Goal: Information Seeking & Learning: Stay updated

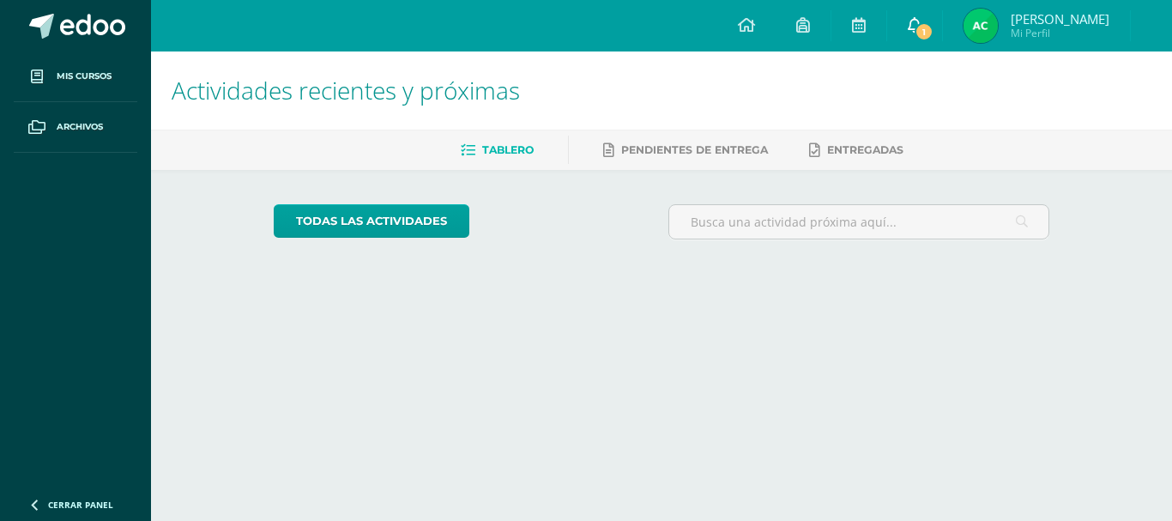
click at [929, 16] on link "1" at bounding box center [914, 25] width 55 height 51
click at [920, 27] on icon at bounding box center [915, 24] width 14 height 15
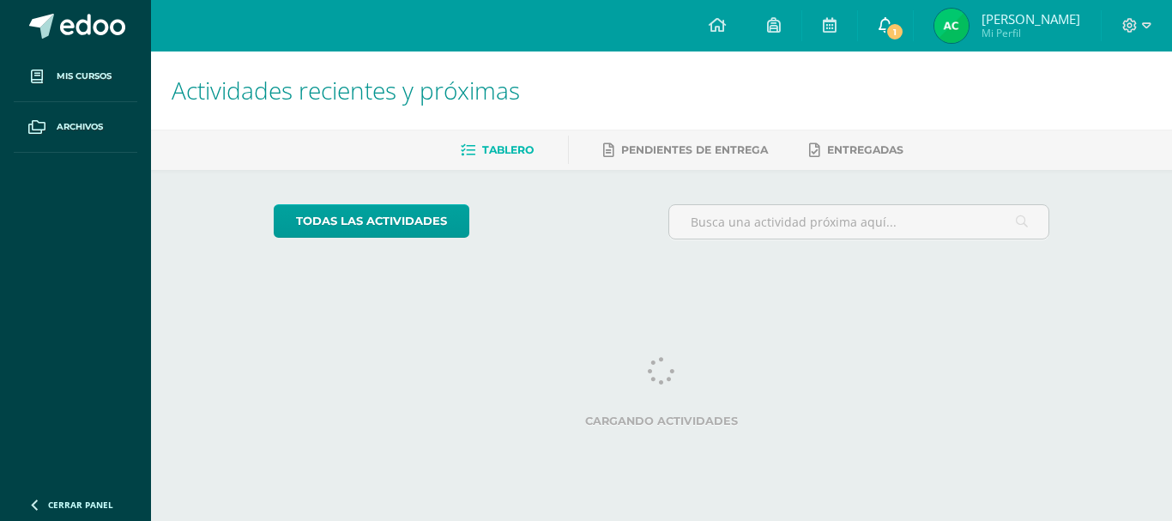
click at [904, 22] on span "1" at bounding box center [894, 31] width 19 height 19
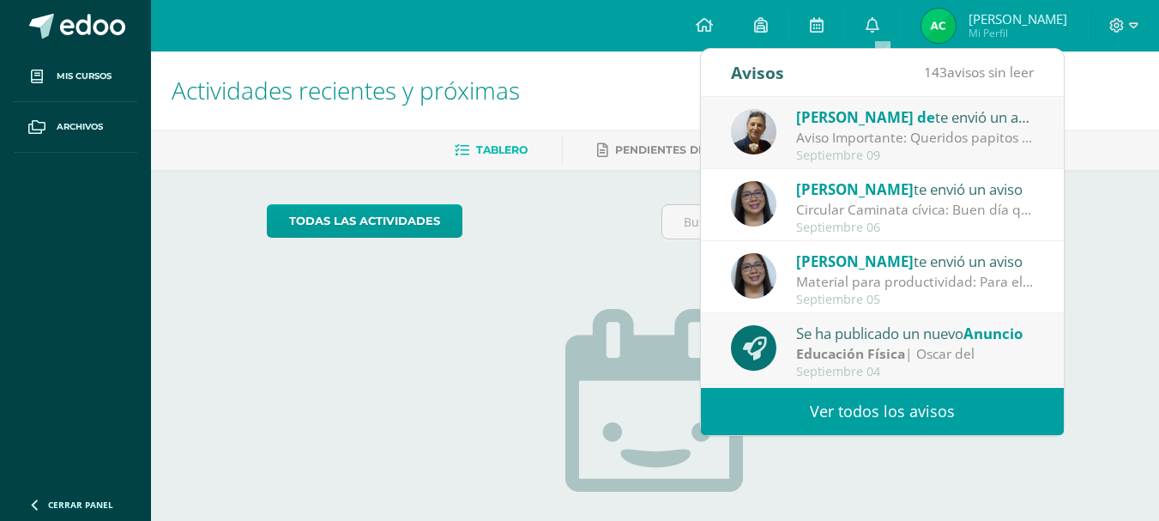
click at [908, 150] on div "Septiembre 09" at bounding box center [915, 155] width 238 height 15
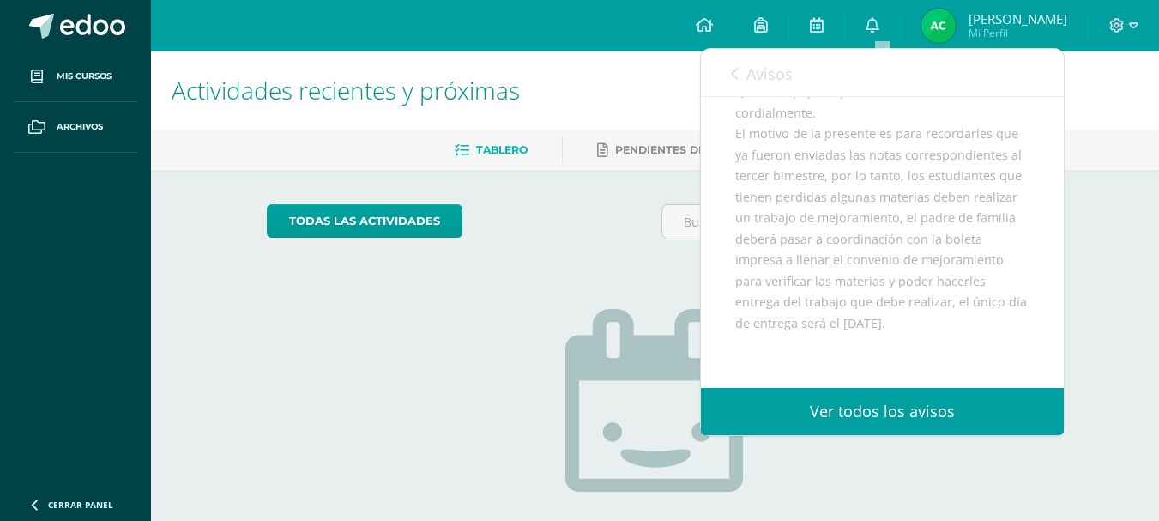
scroll to position [178, 0]
click at [742, 62] on link "Avisos" at bounding box center [762, 73] width 62 height 49
